Goal: Browse casually: Explore the website without a specific task or goal

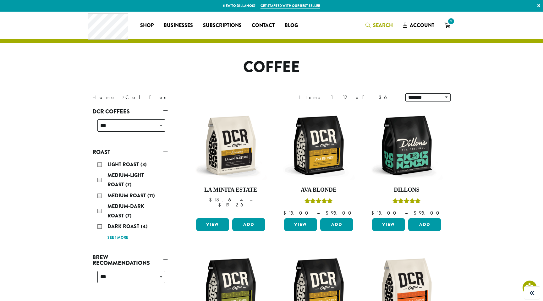
click at [385, 26] on span "Search" at bounding box center [383, 25] width 20 height 7
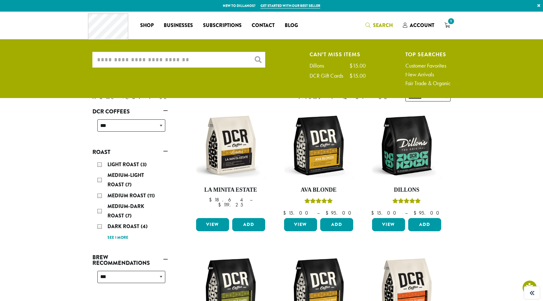
click at [182, 62] on input "What are you searching for?" at bounding box center [178, 60] width 173 height 16
paste input "**********"
click at [260, 60] on input "**********" at bounding box center [178, 60] width 173 height 16
click at [233, 60] on input "**********" at bounding box center [178, 60] width 173 height 16
click at [222, 59] on input "**********" at bounding box center [178, 60] width 173 height 16
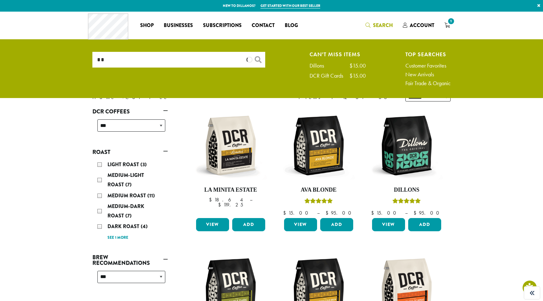
type input "*"
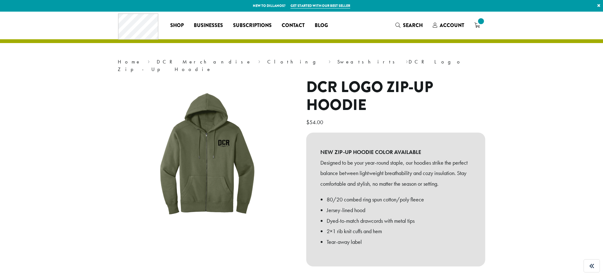
click at [328, 88] on h1 "DCR Logo Zip-Up Hoodie" at bounding box center [395, 96] width 179 height 36
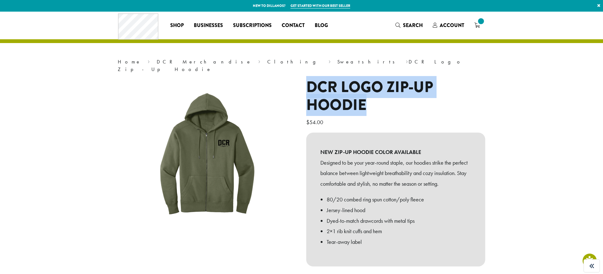
click at [328, 88] on h1 "DCR Logo Zip-Up Hoodie" at bounding box center [395, 96] width 179 height 36
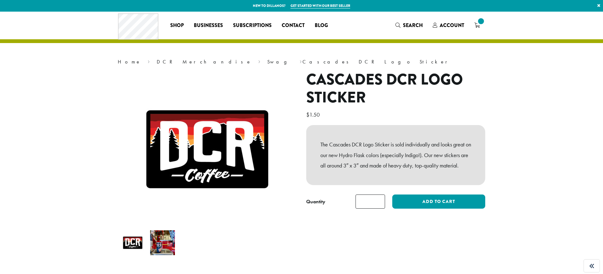
click at [330, 95] on h1 "Cascades DCR Logo Sticker" at bounding box center [395, 89] width 179 height 36
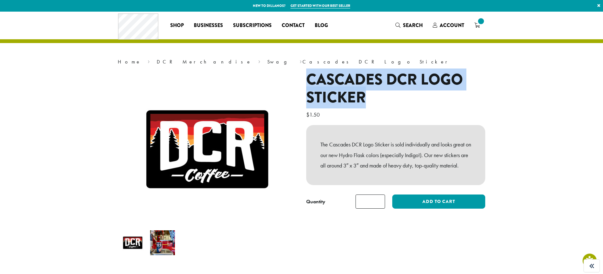
click at [330, 95] on h1 "Cascades DCR Logo Sticker" at bounding box center [395, 89] width 179 height 36
copy h1 "Cascades DCR Logo Sticker"
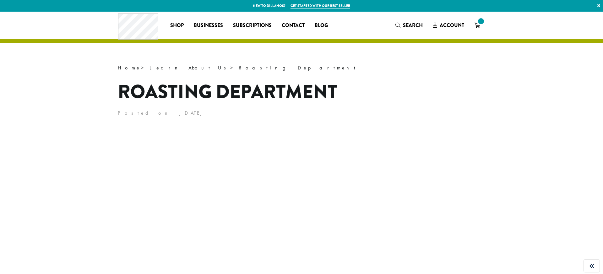
click at [239, 88] on h1 "Roasting Department" at bounding box center [302, 92] width 368 height 28
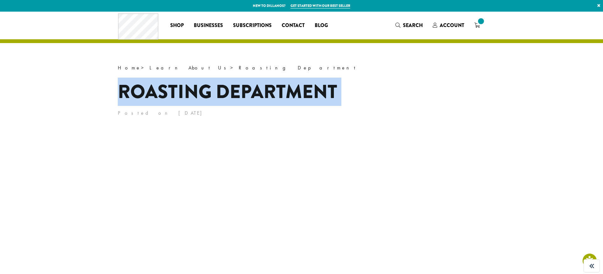
click at [239, 88] on h1 "Roasting Department" at bounding box center [302, 92] width 368 height 28
copy header "Roasting Department"
click at [324, 24] on span "Blog" at bounding box center [321, 26] width 13 height 8
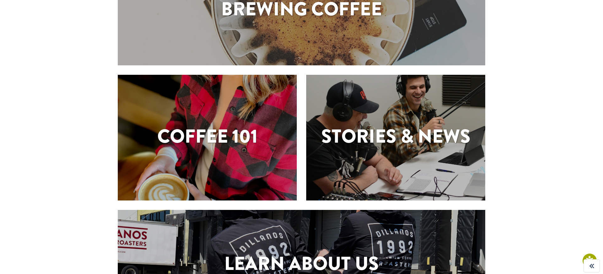
scroll to position [70, 0]
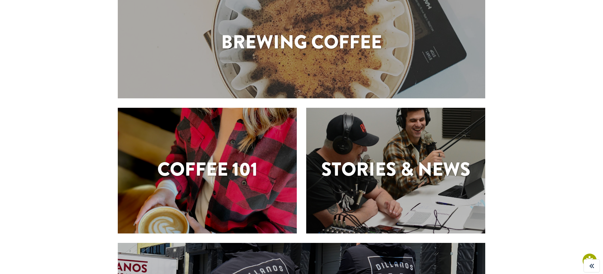
click at [211, 74] on div "Brewing Coffee" at bounding box center [302, 43] width 368 height 110
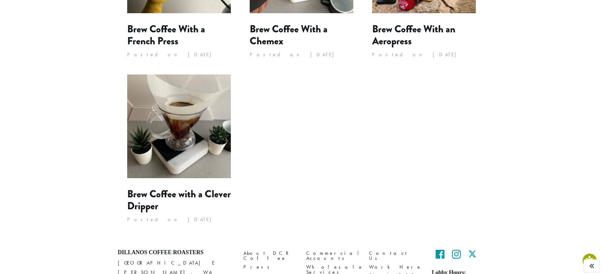
scroll to position [572, 0]
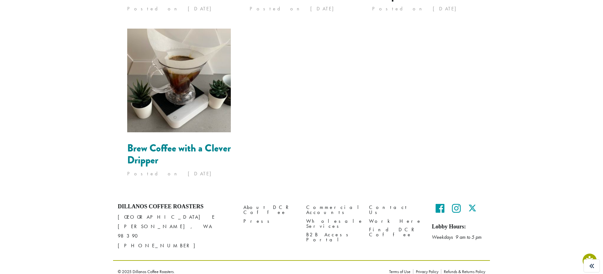
click at [135, 148] on link "Brew Coffee with a Clever Dripper" at bounding box center [179, 154] width 104 height 27
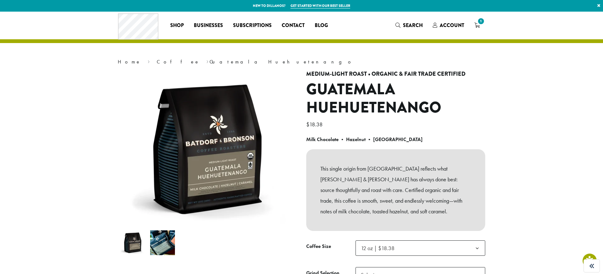
click at [309, 93] on h1 "Guatemala Huehuetenango" at bounding box center [395, 98] width 179 height 36
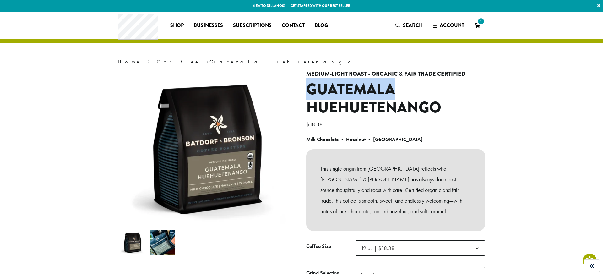
click at [309, 93] on h1 "Guatemala Huehuetenango" at bounding box center [395, 98] width 179 height 36
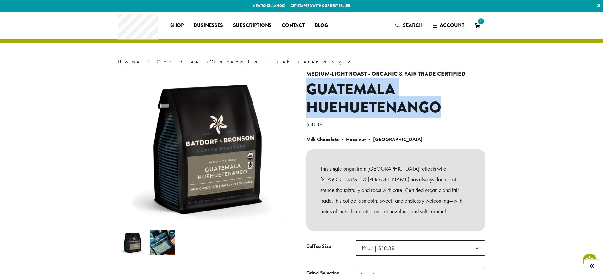
click at [309, 93] on h1 "Guatemala Huehuetenango" at bounding box center [395, 98] width 179 height 36
copy h1 "Guatemala Huehuetenango"
click at [318, 106] on h1 "Guatemala Huehuetenango" at bounding box center [395, 98] width 179 height 36
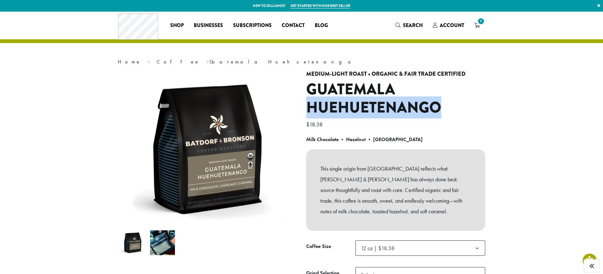
click at [318, 106] on h1 "Guatemala Huehuetenango" at bounding box center [395, 98] width 179 height 36
click at [328, 26] on link "Blog" at bounding box center [321, 25] width 23 height 10
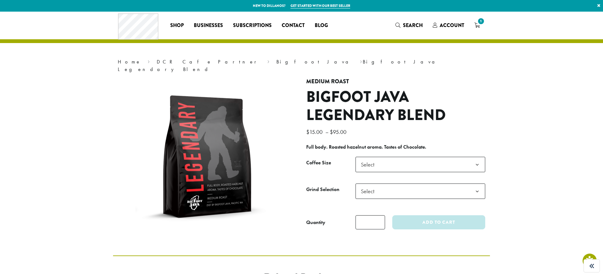
click at [339, 101] on h1 "Bigfoot Java Legendary Blend" at bounding box center [395, 106] width 179 height 36
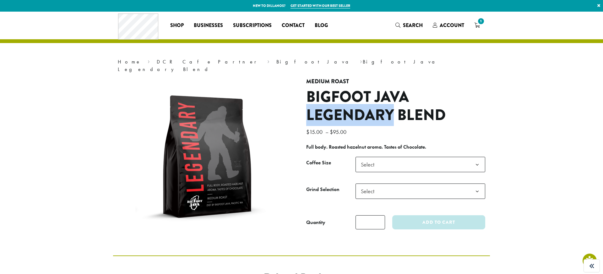
click at [339, 101] on h1 "Bigfoot Java Legendary Blend" at bounding box center [395, 106] width 179 height 36
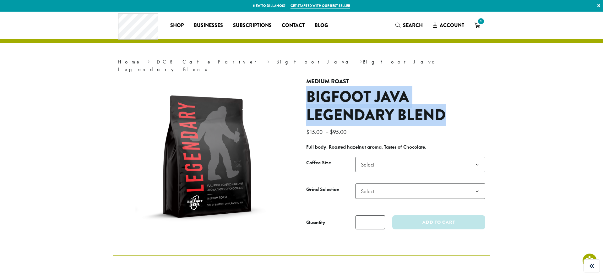
click at [339, 101] on h1 "Bigfoot Java Legendary Blend" at bounding box center [395, 106] width 179 height 36
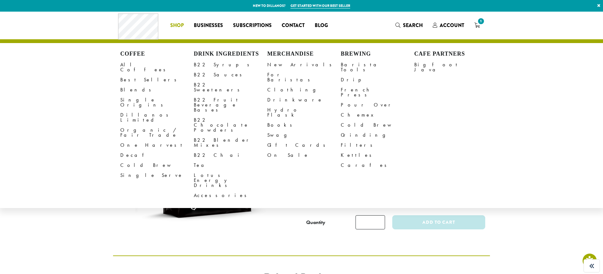
click at [181, 27] on span "Shop" at bounding box center [177, 26] width 14 height 8
click at [206, 64] on link "B22 Syrups" at bounding box center [231, 65] width 74 height 10
click at [209, 66] on link "B22 Syrups" at bounding box center [231, 65] width 74 height 10
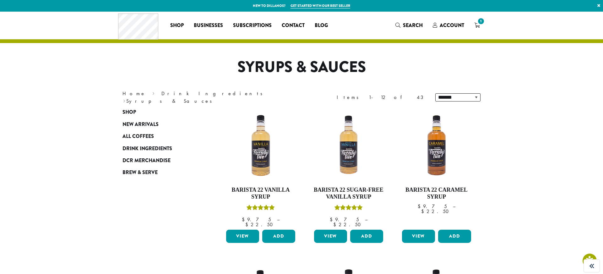
click at [297, 68] on h1 "Syrups & Sauces" at bounding box center [302, 67] width 368 height 18
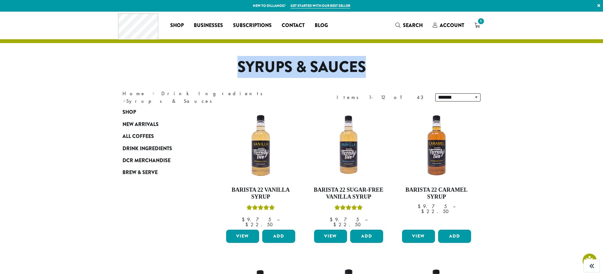
click at [297, 68] on h1 "Syrups & Sauces" at bounding box center [302, 67] width 368 height 18
copy div "Syrups & Sauces"
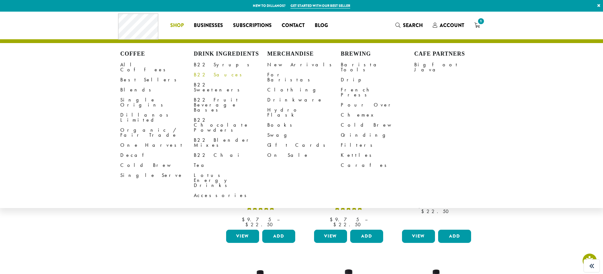
click at [210, 75] on link "B22 Sauces" at bounding box center [231, 75] width 74 height 10
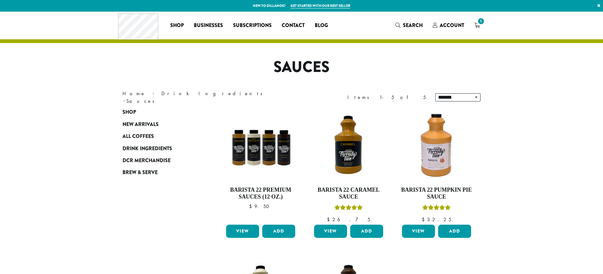
click at [288, 60] on h1 "Sauces" at bounding box center [302, 67] width 368 height 18
copy div "Sauces"
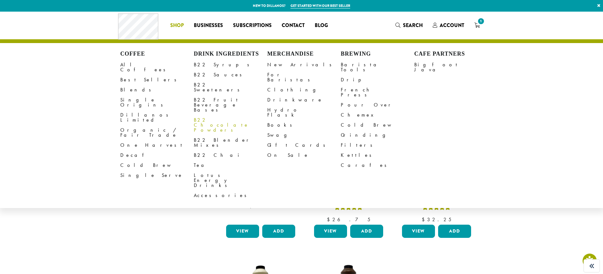
click at [218, 115] on link "B22 Chocolate Powders" at bounding box center [231, 125] width 74 height 20
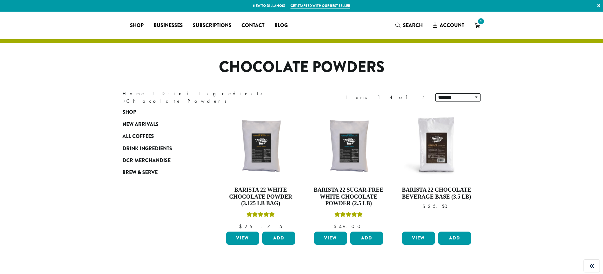
click at [294, 71] on h1 "Chocolate Powders" at bounding box center [302, 67] width 368 height 18
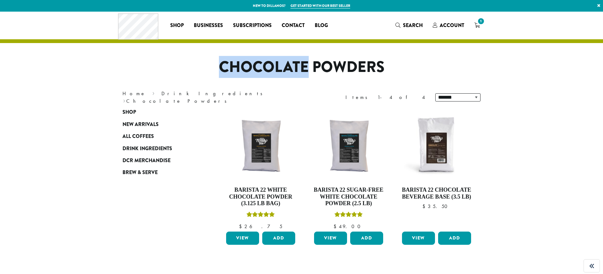
click at [294, 71] on h1 "Chocolate Powders" at bounding box center [302, 67] width 368 height 18
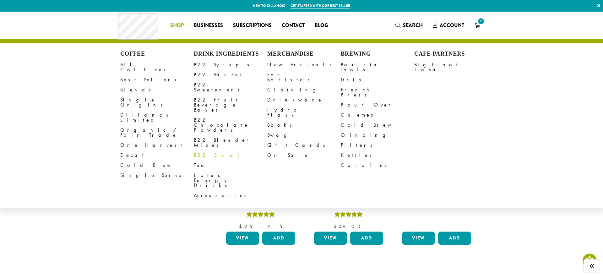
click at [203, 150] on link "B22 Chai" at bounding box center [231, 155] width 74 height 10
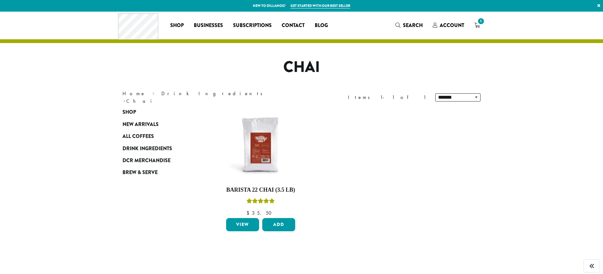
click at [298, 68] on h1 "Chai" at bounding box center [302, 67] width 368 height 18
copy h1 "Chai"
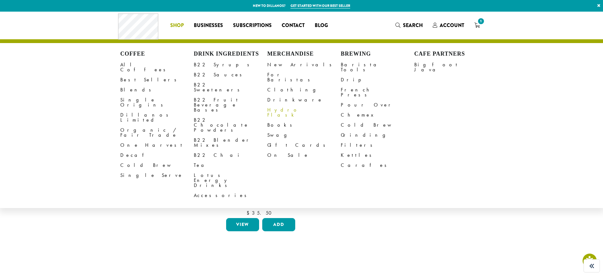
click at [285, 108] on link "Hydro Flask" at bounding box center [304, 112] width 74 height 15
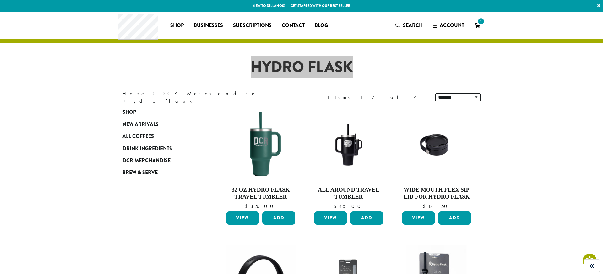
scroll to position [0, 0]
